Goal: Information Seeking & Learning: Learn about a topic

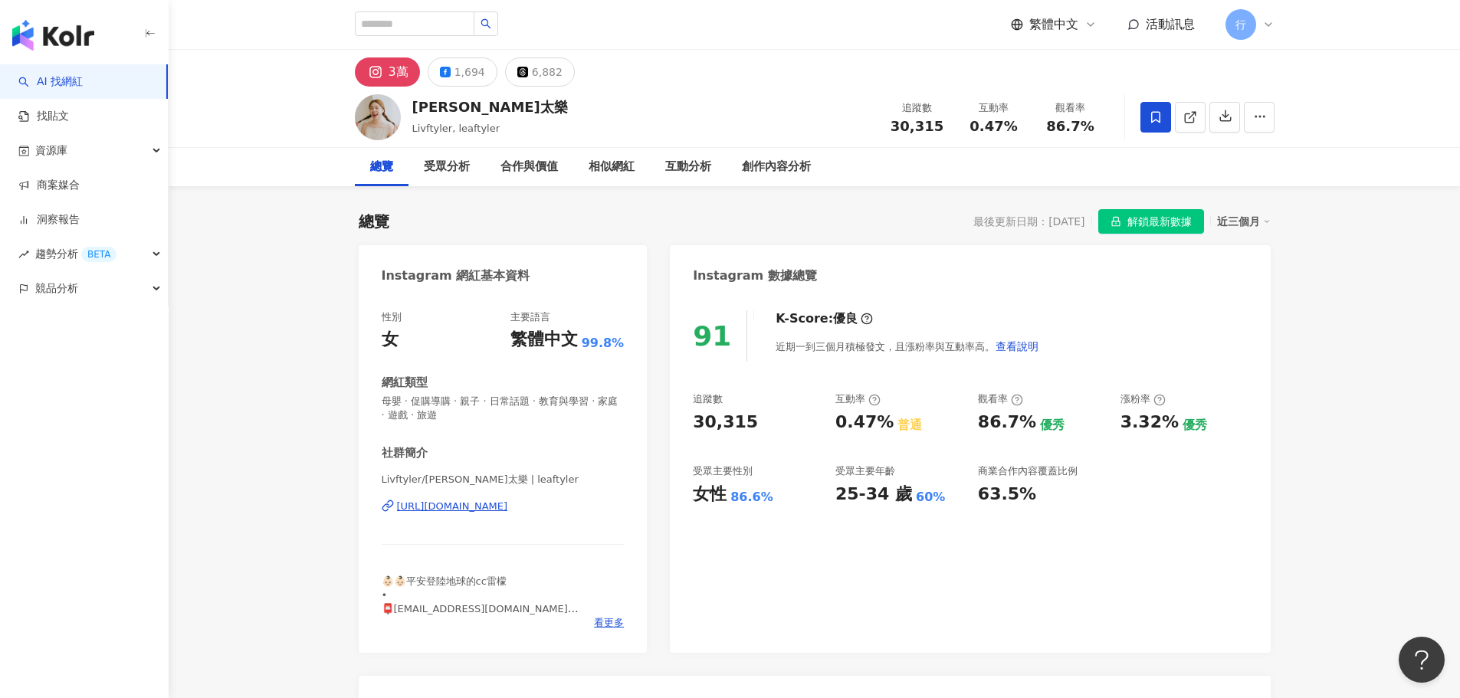
click at [507, 510] on div "[URL][DOMAIN_NAME]" at bounding box center [452, 507] width 111 height 14
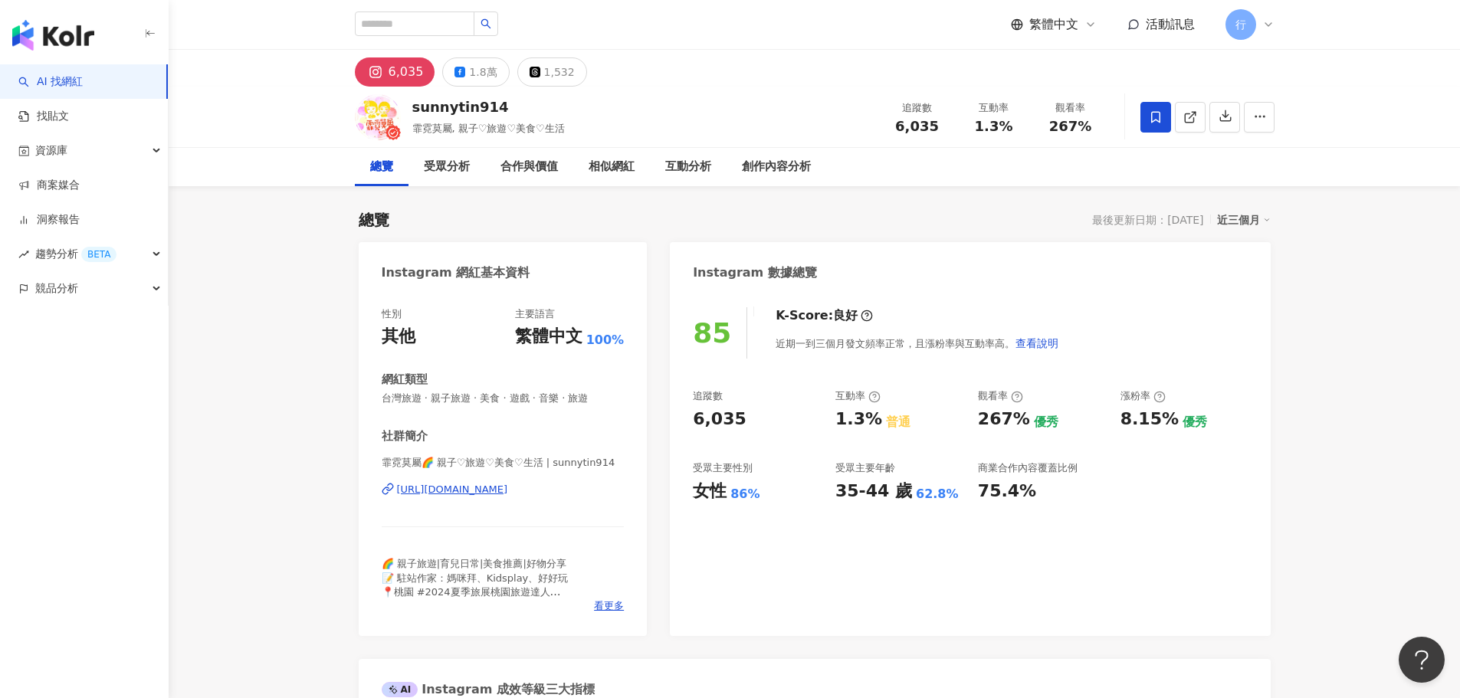
click at [482, 492] on div "https://www.instagram.com/sunnytin914/" at bounding box center [452, 490] width 111 height 14
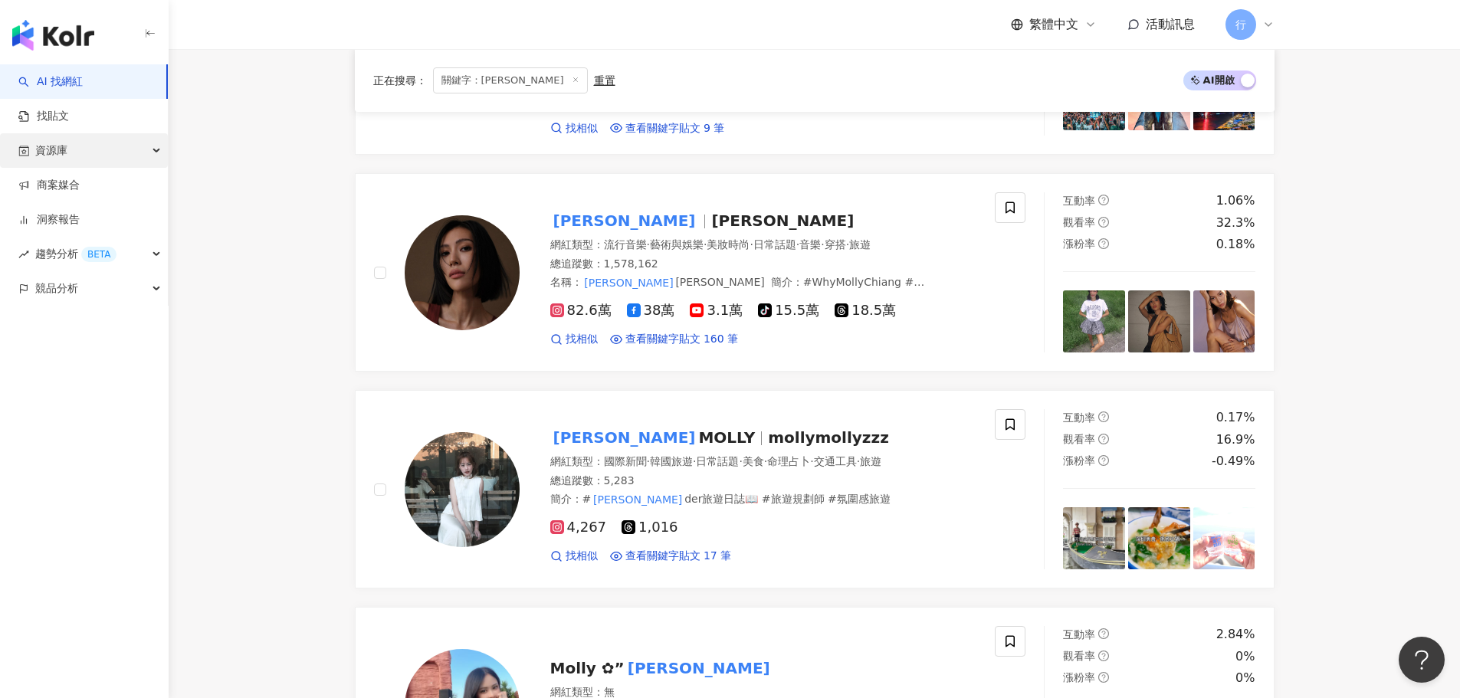
click at [77, 153] on div "資源庫" at bounding box center [84, 150] width 168 height 34
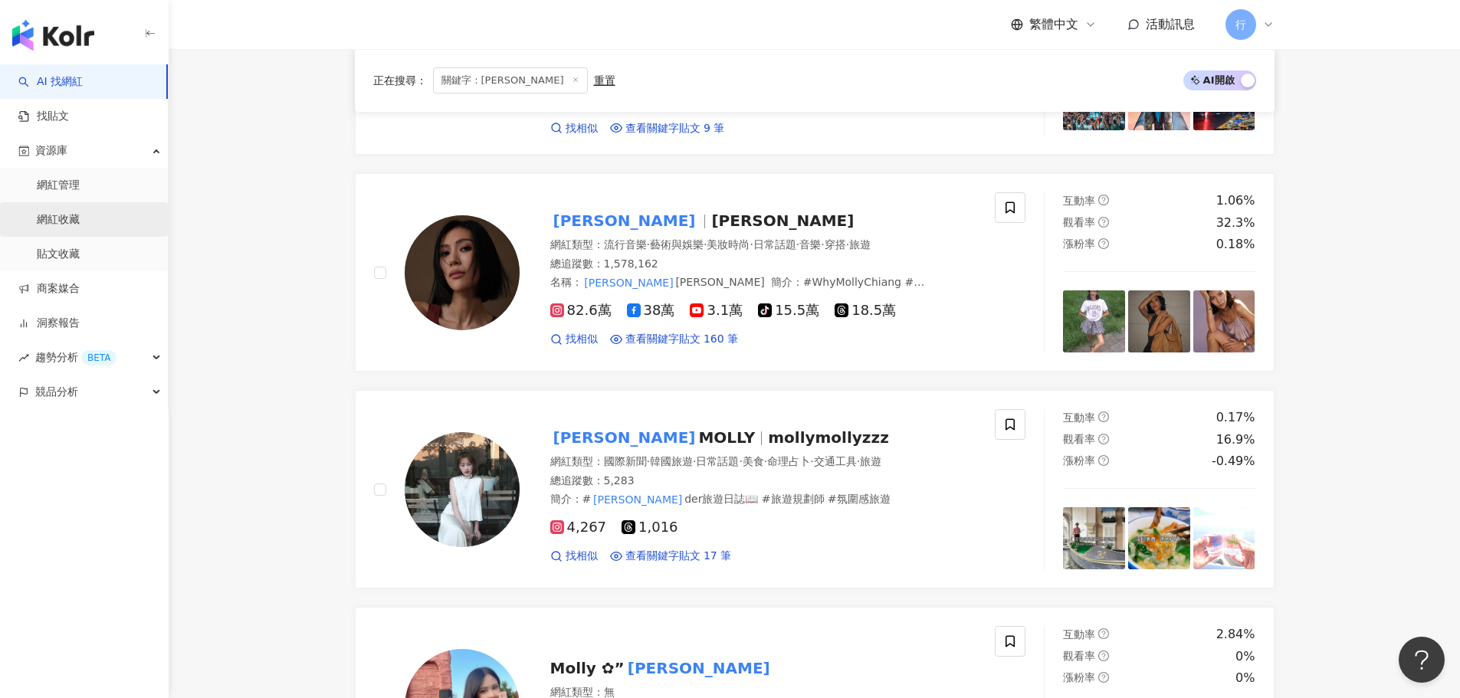
click at [80, 222] on link "網紅收藏" at bounding box center [58, 219] width 43 height 15
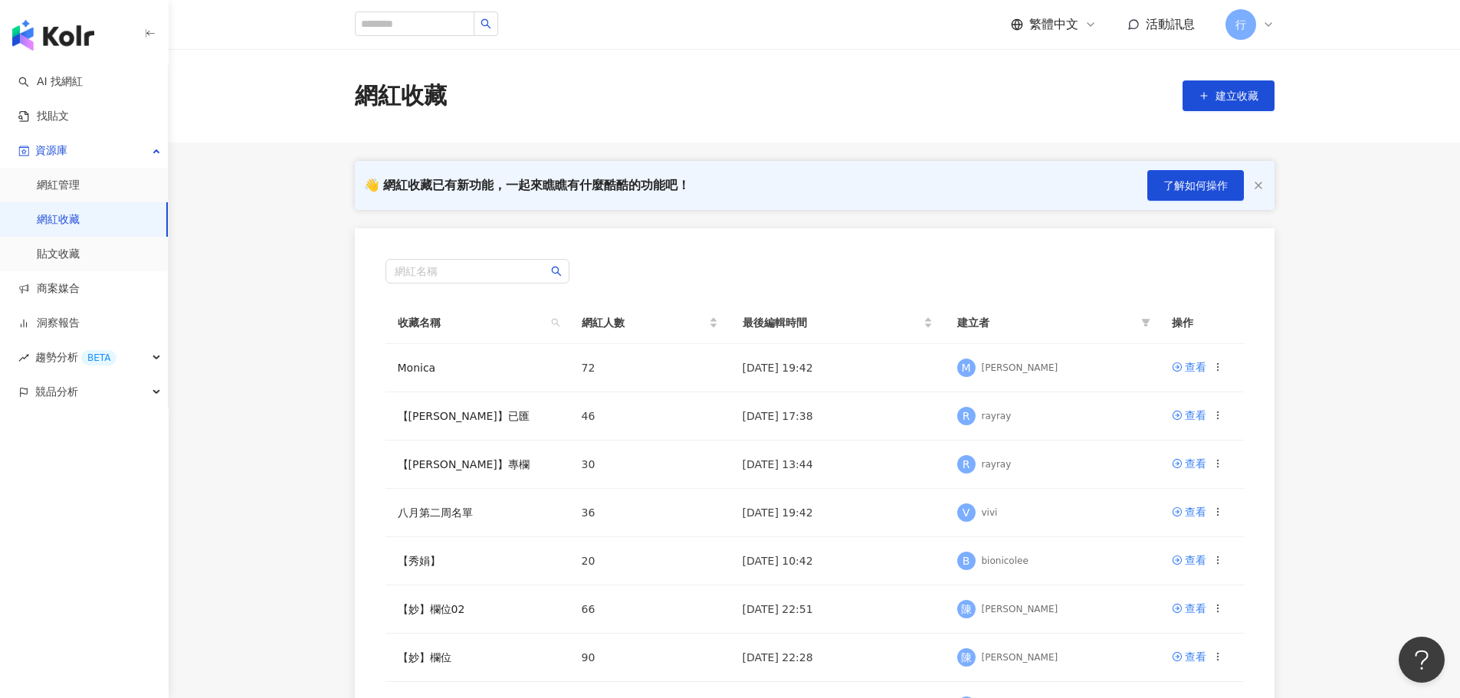
click at [284, 325] on main "網紅收藏 建立收藏 👋 網紅收藏已有新功能，一起來瞧瞧有什麼酷酷的功能吧！ 了解如何操作 網紅名稱 收藏名稱 網紅人數 最後編輯時間 建立者 操作 Monic…" at bounding box center [815, 478] width 1292 height 858
